Goal: Transaction & Acquisition: Purchase product/service

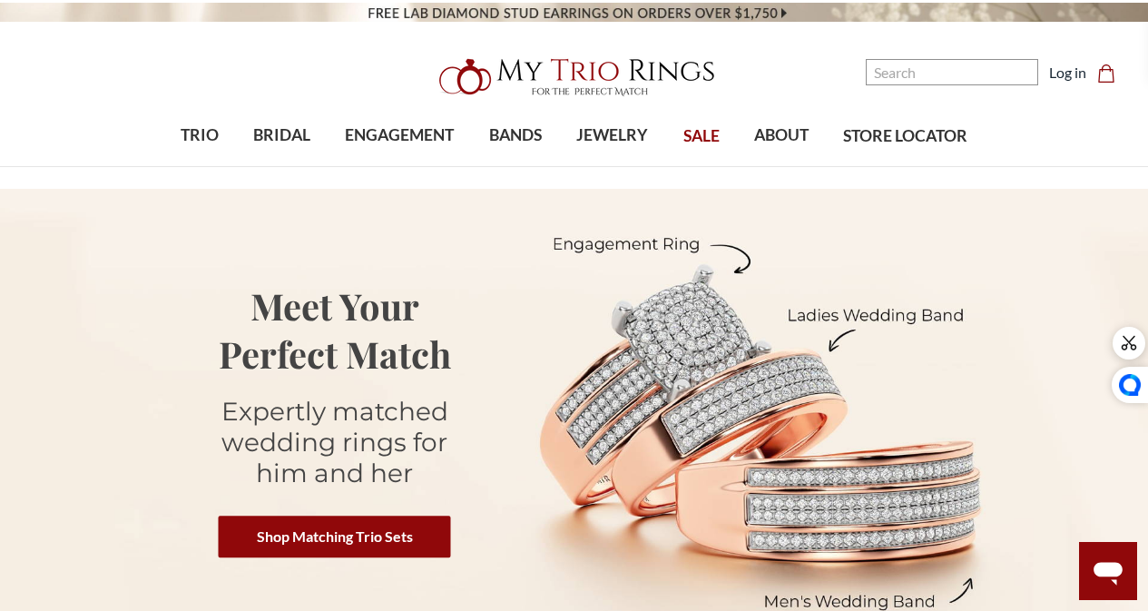
scroll to position [182, 0]
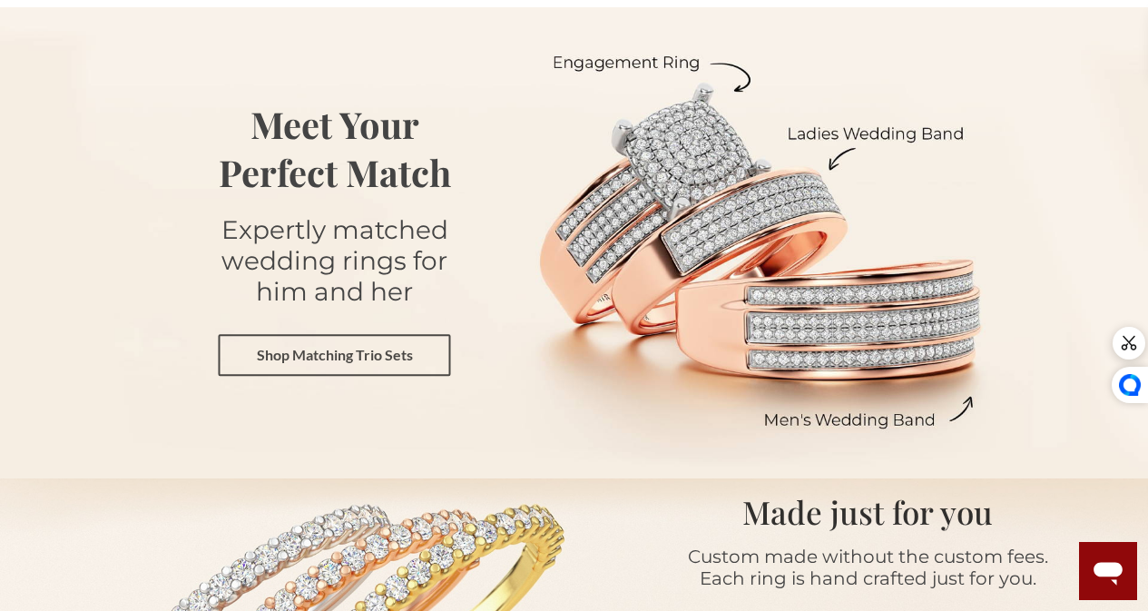
click at [380, 351] on link "Shop Matching Trio Sets" at bounding box center [335, 356] width 232 height 42
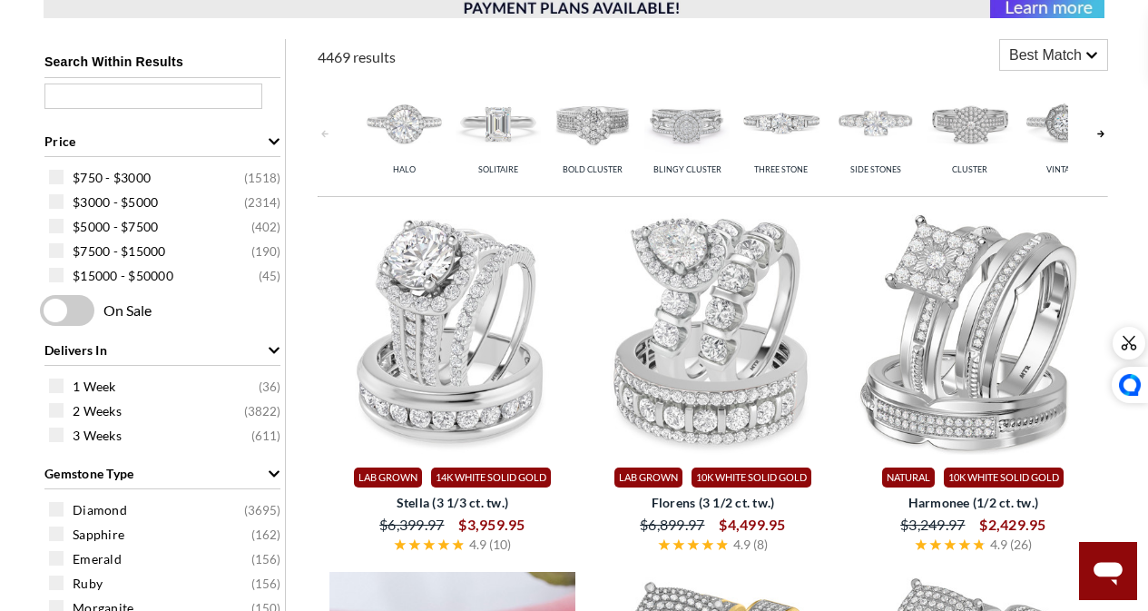
scroll to position [635, 0]
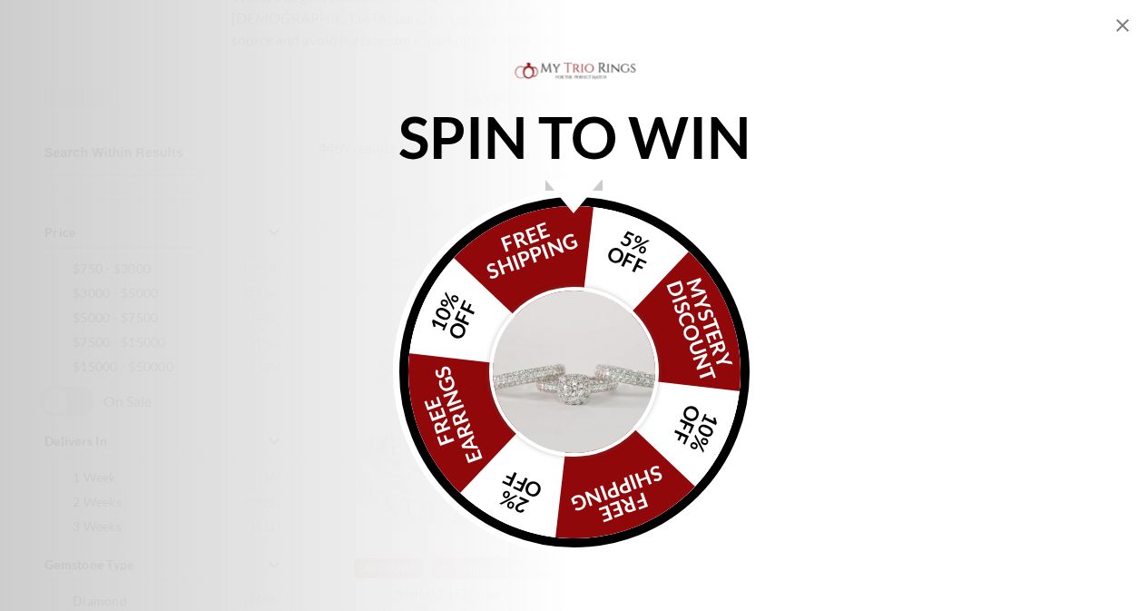
click at [1122, 27] on icon "Close popup" at bounding box center [1123, 26] width 22 height 22
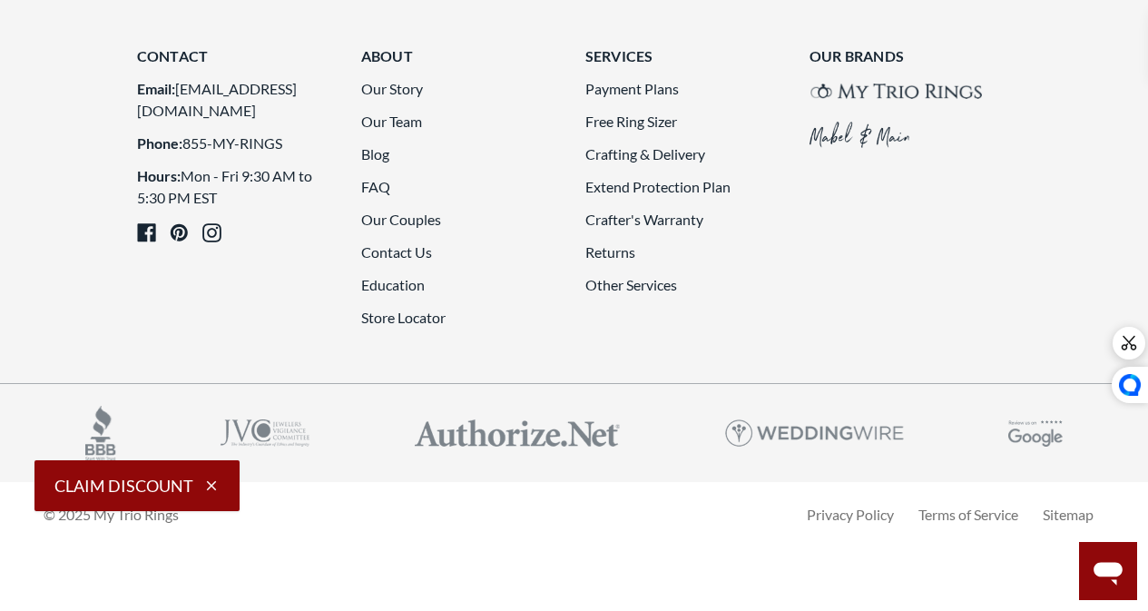
scroll to position [4267, 0]
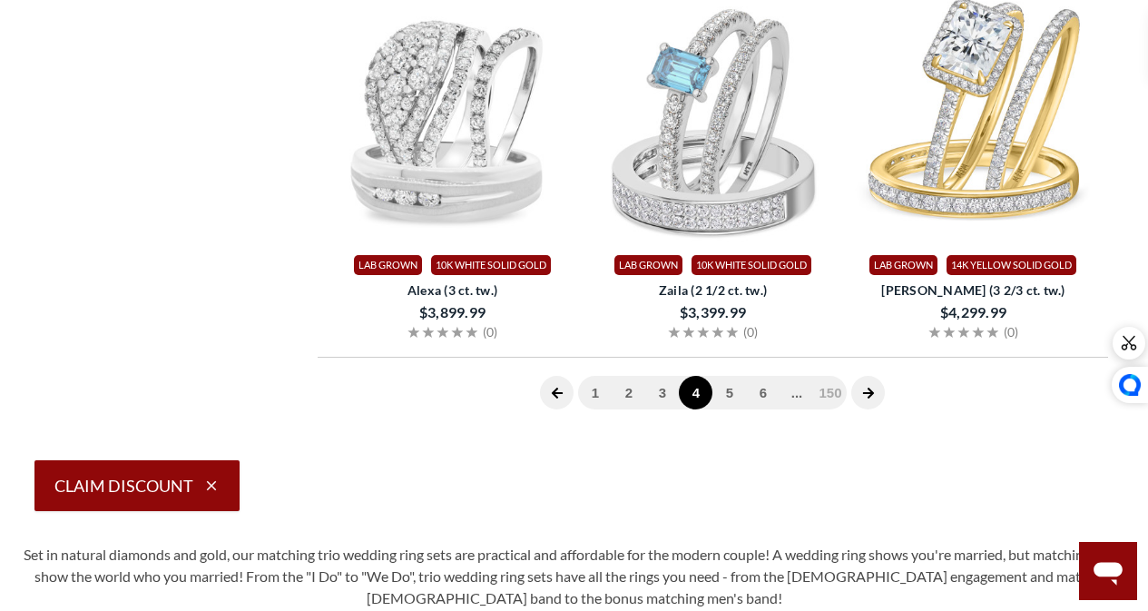
scroll to position [2923, 0]
